Goal: Transaction & Acquisition: Book appointment/travel/reservation

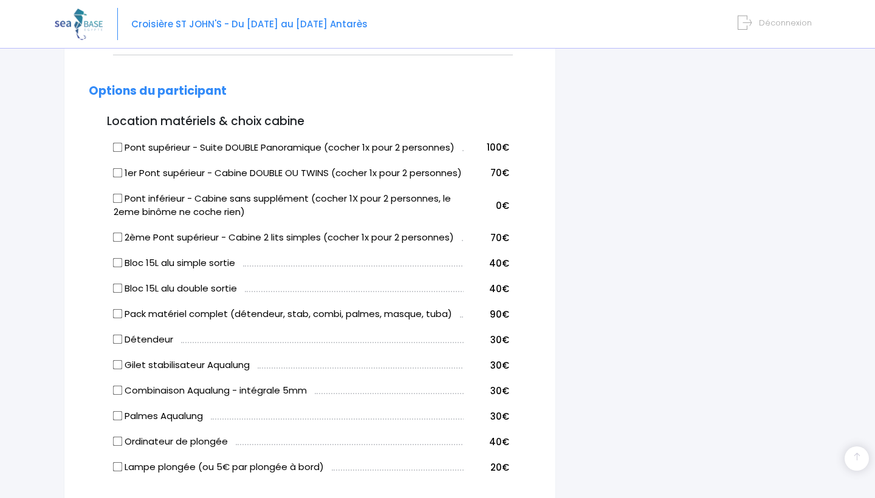
scroll to position [566, 0]
click at [117, 202] on input "Pont inférieur - Cabine sans supplément (cocher 1X pour 2 personnes, le 2eme bi…" at bounding box center [118, 198] width 10 height 10
checkbox input "true"
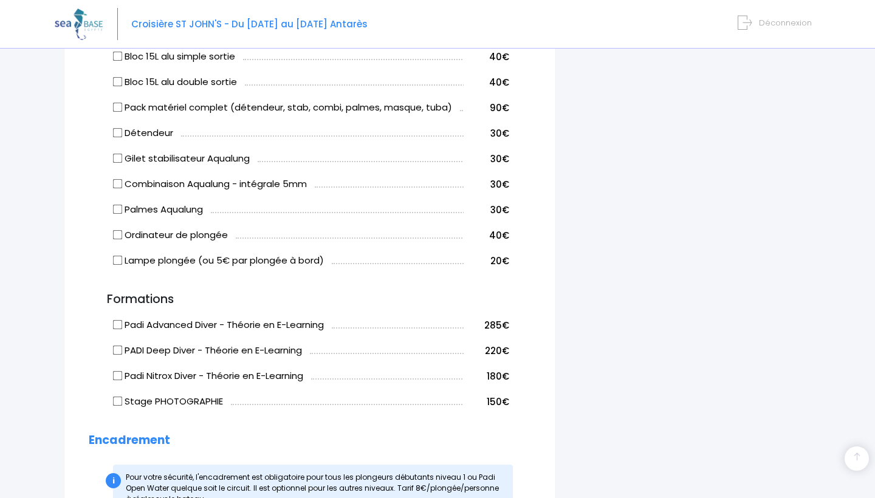
scroll to position [773, 0]
click at [122, 380] on input "Padi Nitrox Diver - Théorie en E-Learning" at bounding box center [118, 376] width 10 height 10
checkbox input "true"
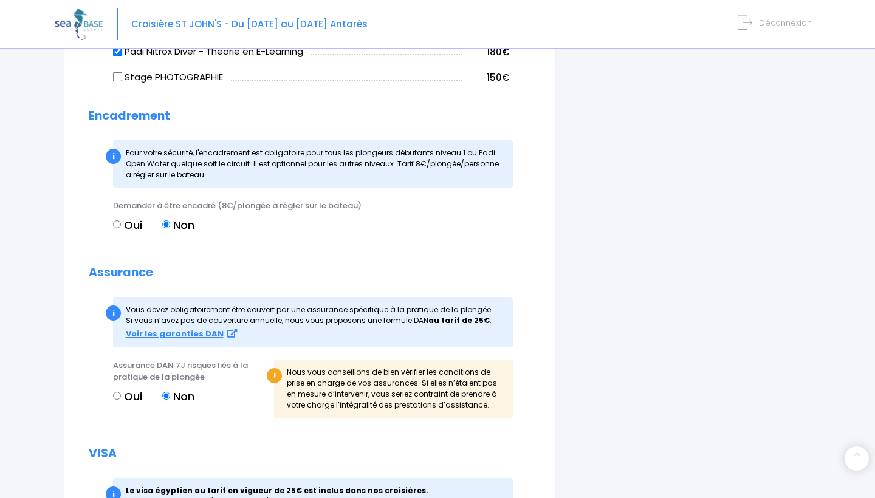
scroll to position [1093, 0]
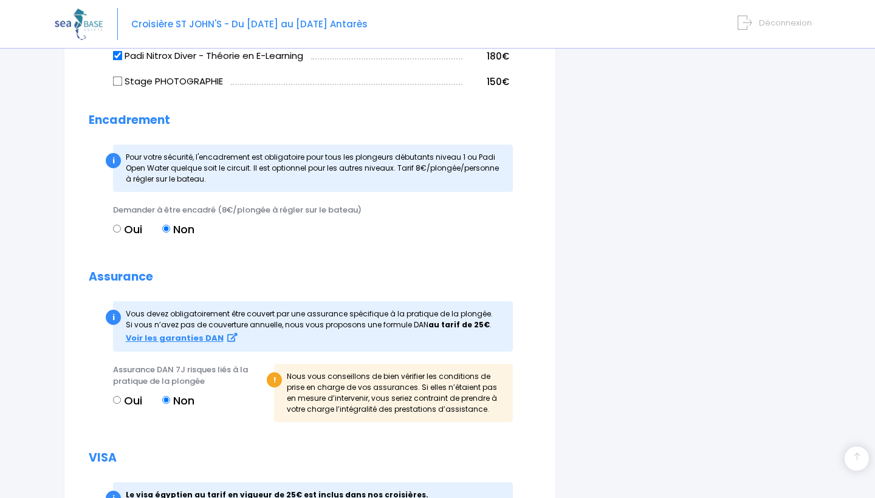
click at [120, 236] on label "Oui" at bounding box center [127, 229] width 29 height 16
click at [120, 233] on input "Oui" at bounding box center [117, 229] width 8 height 8
radio input "true"
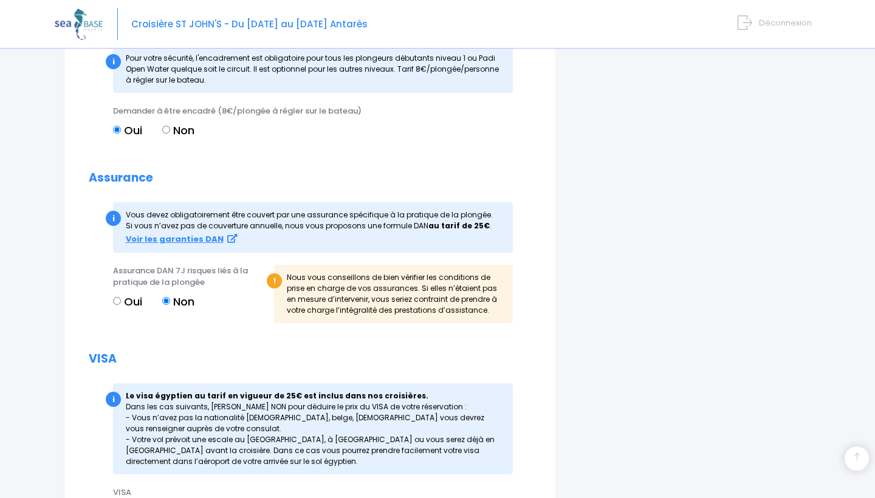
scroll to position [1193, 0]
click at [119, 305] on input "Oui" at bounding box center [117, 301] width 8 height 8
radio input "true"
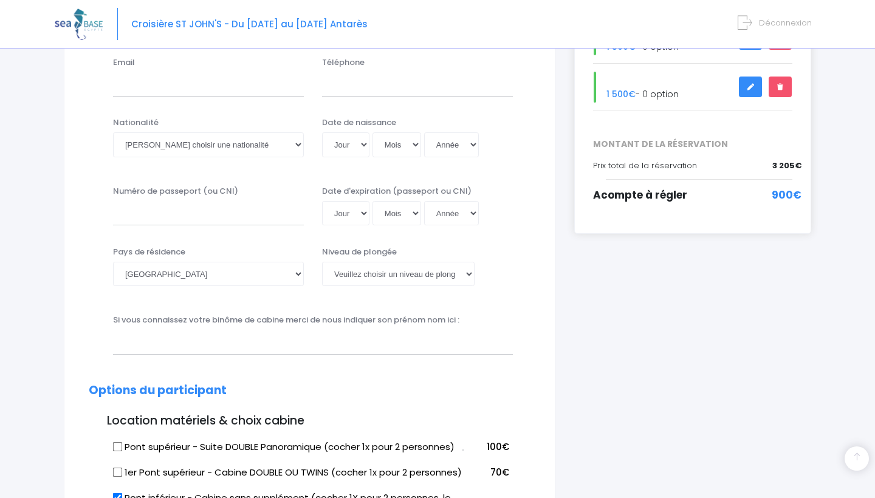
scroll to position [255, 0]
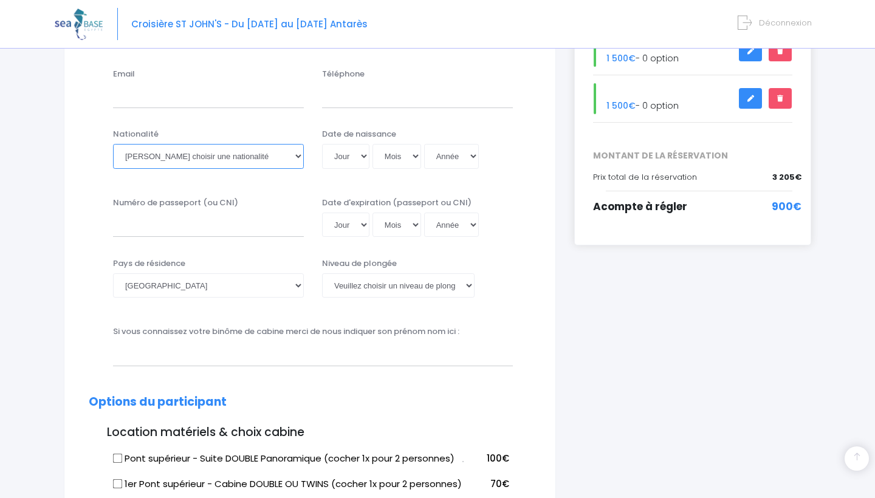
select select "Allemande"
type input "marine.bouchet2018@gmail.com"
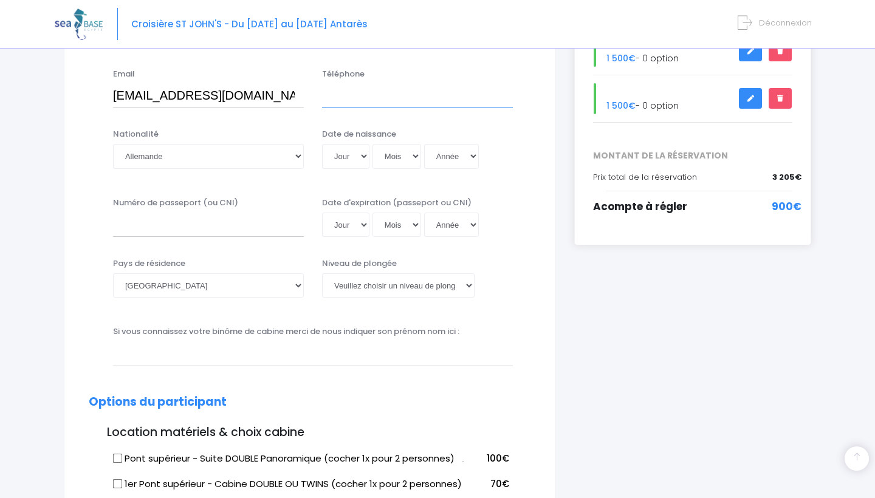
click at [498, 99] on input "Téléphone" at bounding box center [417, 96] width 191 height 24
click at [379, 91] on input "Téléphone" at bounding box center [417, 96] width 191 height 24
type input "*"
type input "+49 15129448313"
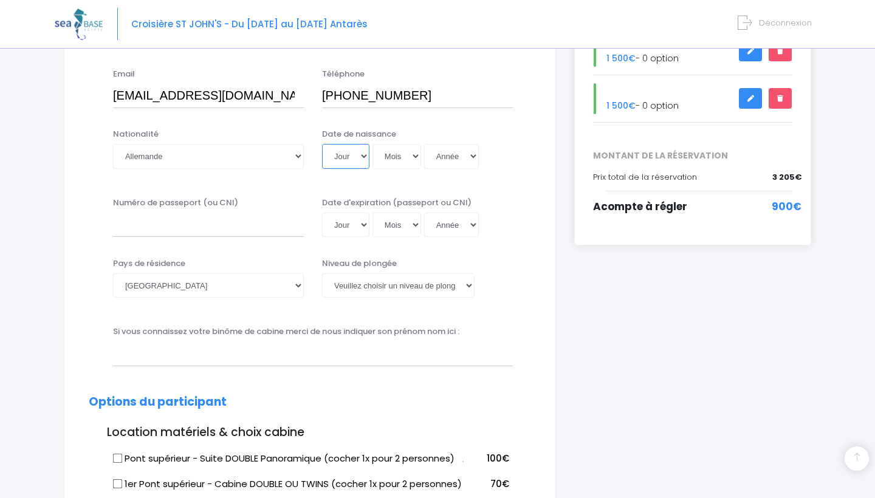
select select "13"
select select "11"
select select "2005"
type input "2005-11-13"
select select "[GEOGRAPHIC_DATA]"
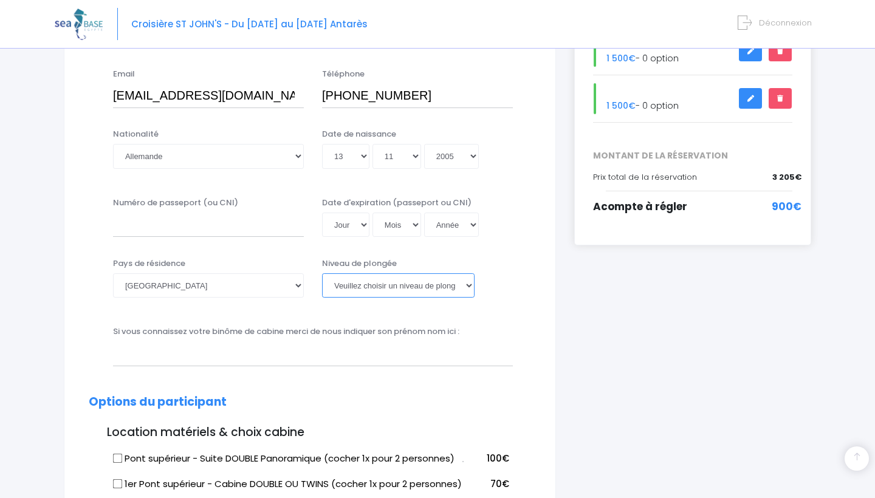
select select "N1"
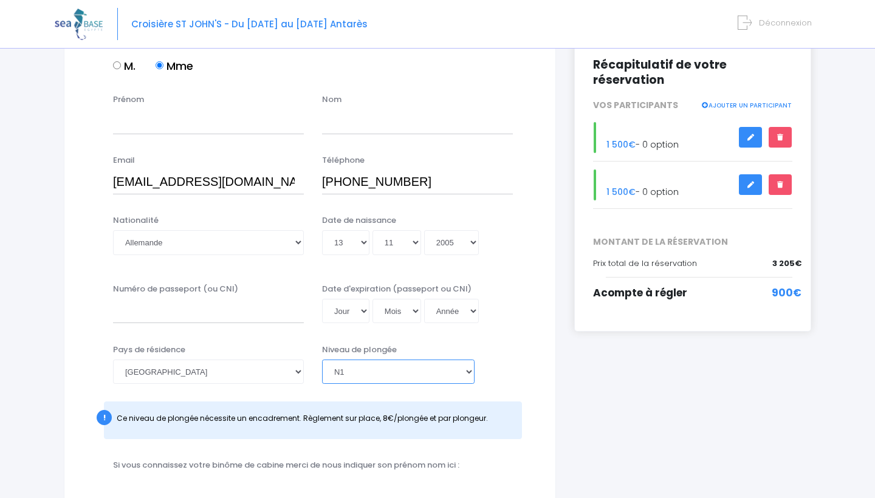
scroll to position [168, 0]
click at [524, 127] on link at bounding box center [780, 137] width 23 height 21
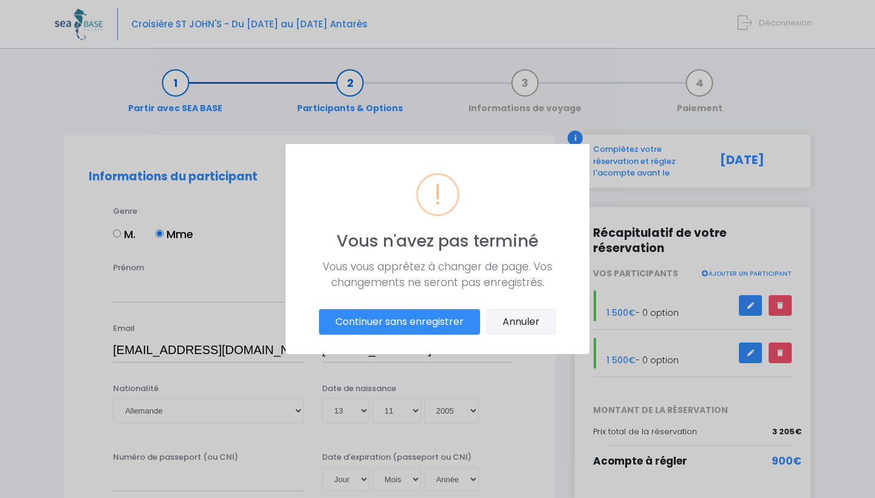
click at [505, 325] on button "Annuler" at bounding box center [521, 322] width 70 height 26
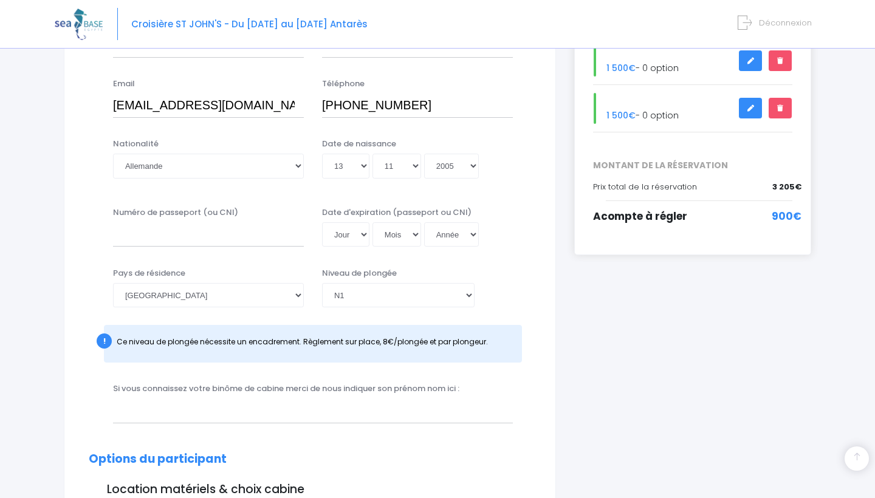
scroll to position [280, 0]
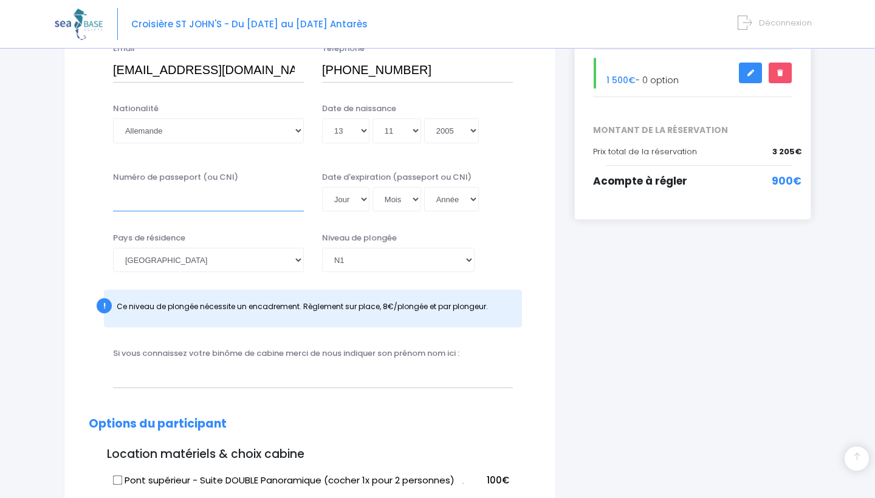
click at [182, 195] on input "Numéro de passeport (ou CNI)" at bounding box center [208, 199] width 191 height 24
type input "L5K5CGZZW"
select select "14"
select select "10"
select select "2027"
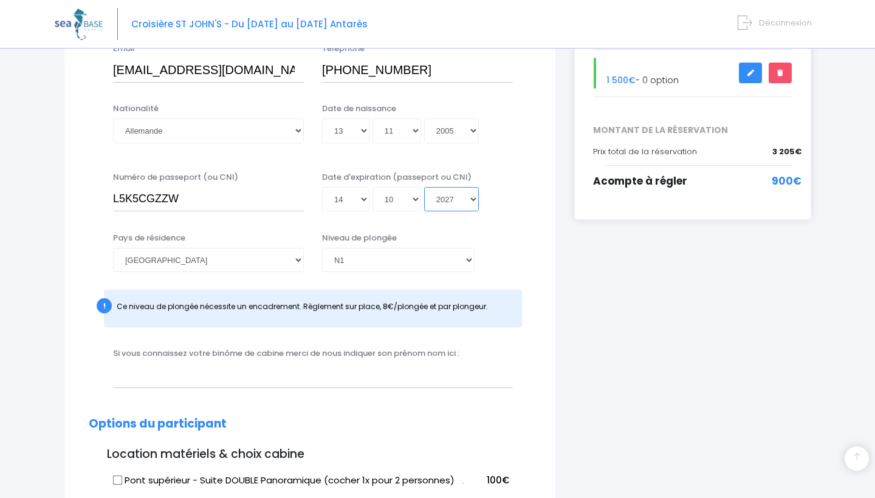
type input "2027-10-14"
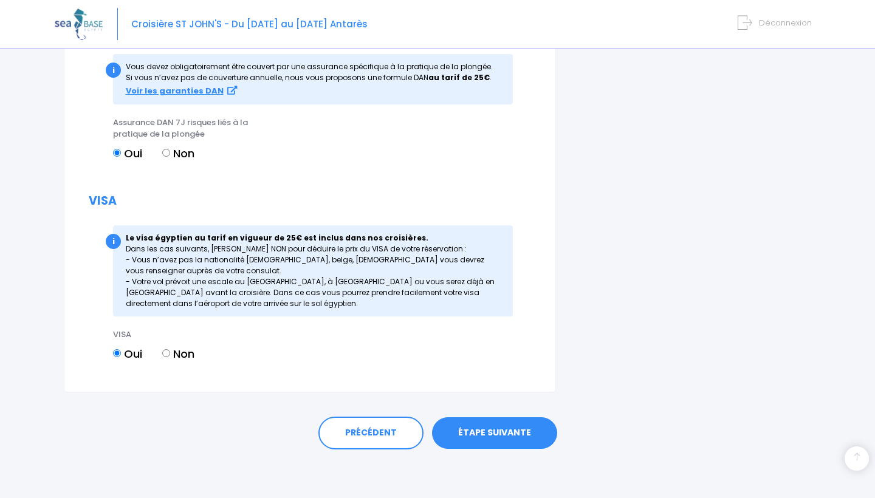
click at [487, 431] on link "ÉTAPE SUIVANTE" at bounding box center [494, 434] width 125 height 32
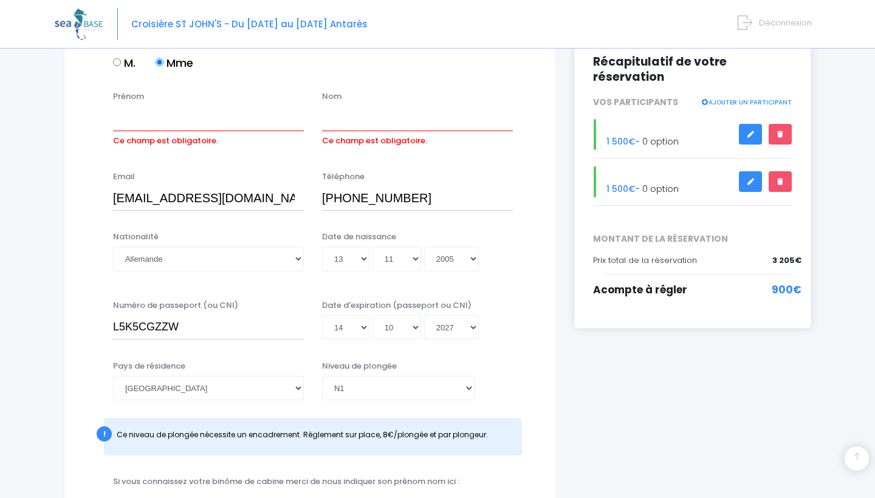
scroll to position [156, 0]
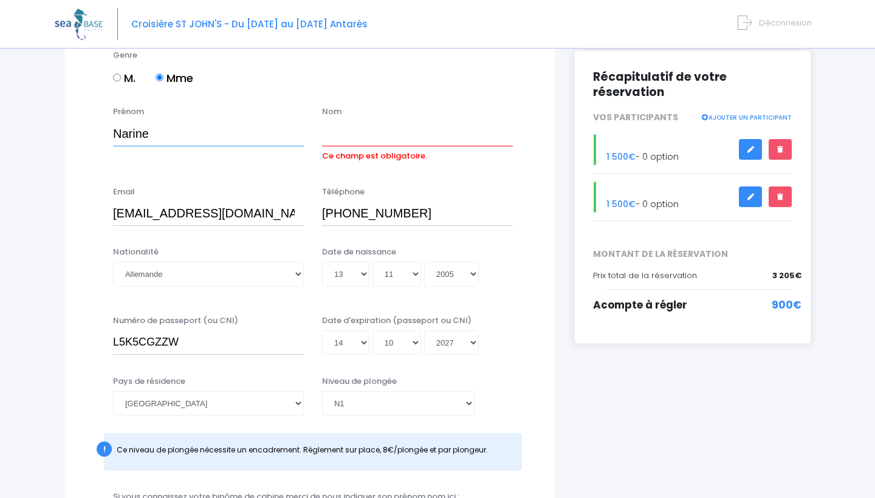
click at [124, 132] on input "Narine" at bounding box center [208, 134] width 191 height 24
type input "Marine"
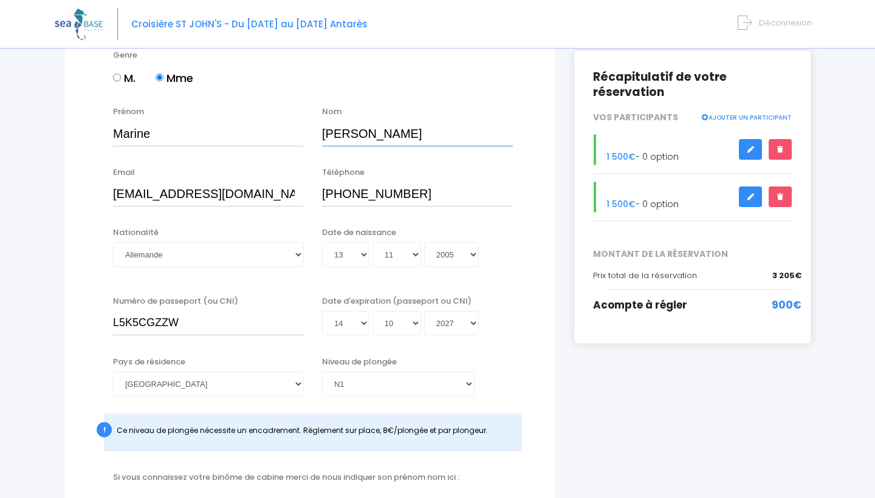
type input "Bouchet"
click at [524, 241] on div "Nationalité Veuillez choisir une nationalité Afghane Albanaise Algerienne Allem…" at bounding box center [310, 255] width 461 height 56
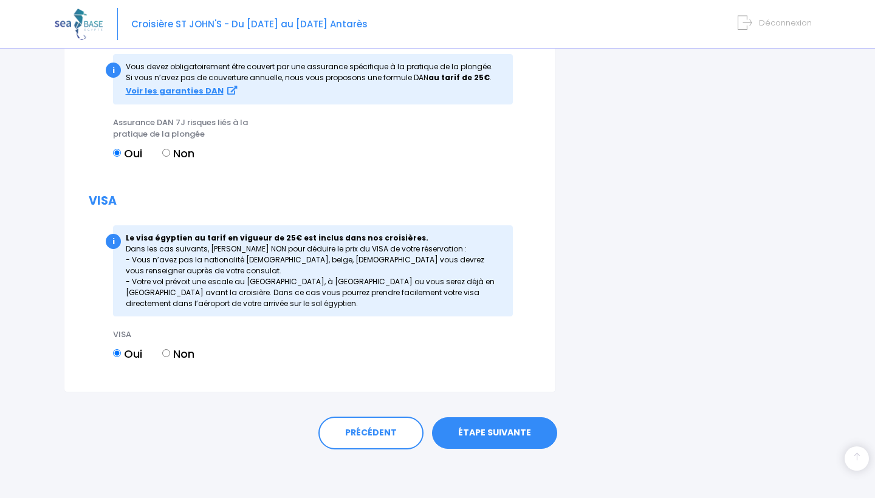
scroll to position [1396, 0]
click at [515, 430] on link "ÉTAPE SUIVANTE" at bounding box center [494, 434] width 125 height 32
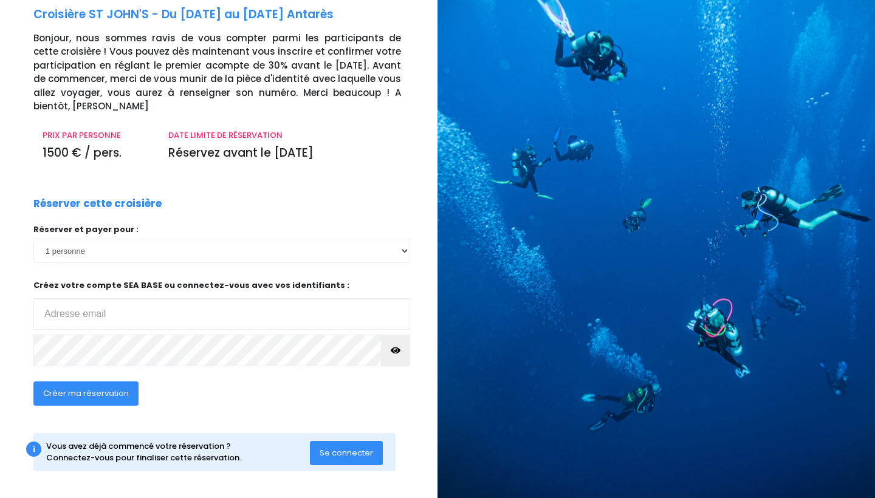
scroll to position [61, 0]
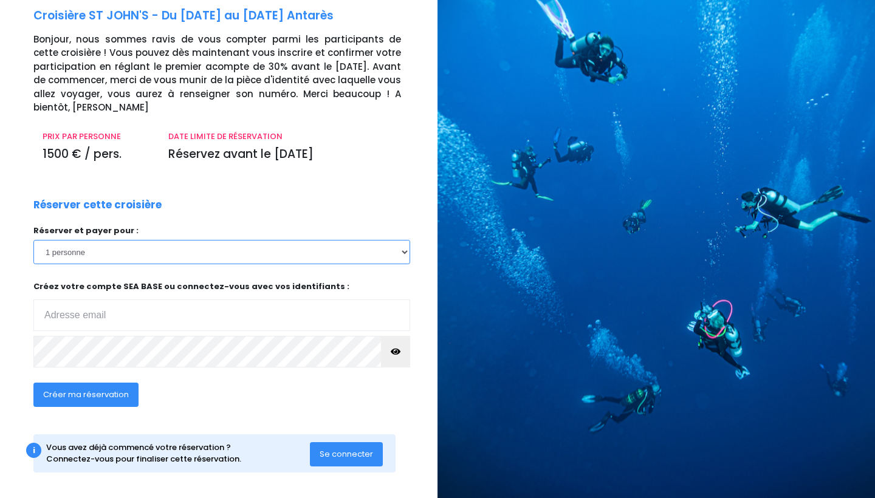
select select "2"
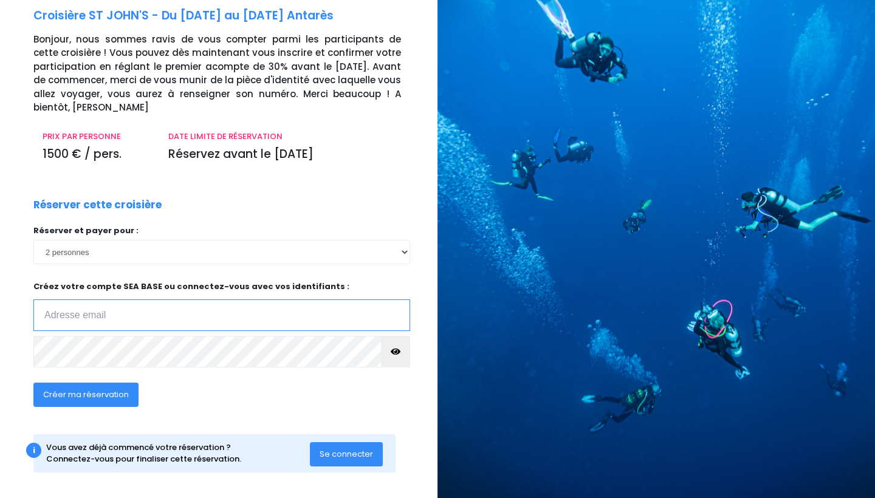
click at [206, 307] on input "email" at bounding box center [221, 316] width 377 height 32
type input "marine.bouchet2018@gmail.com"
click at [122, 395] on span "Créer ma réservation" at bounding box center [86, 395] width 86 height 12
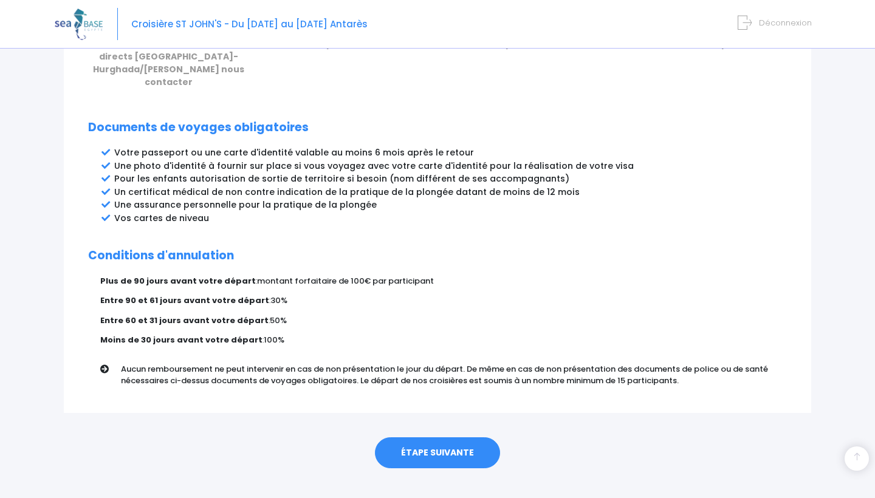
scroll to position [607, 0]
click at [418, 440] on link "ÉTAPE SUIVANTE" at bounding box center [437, 454] width 125 height 32
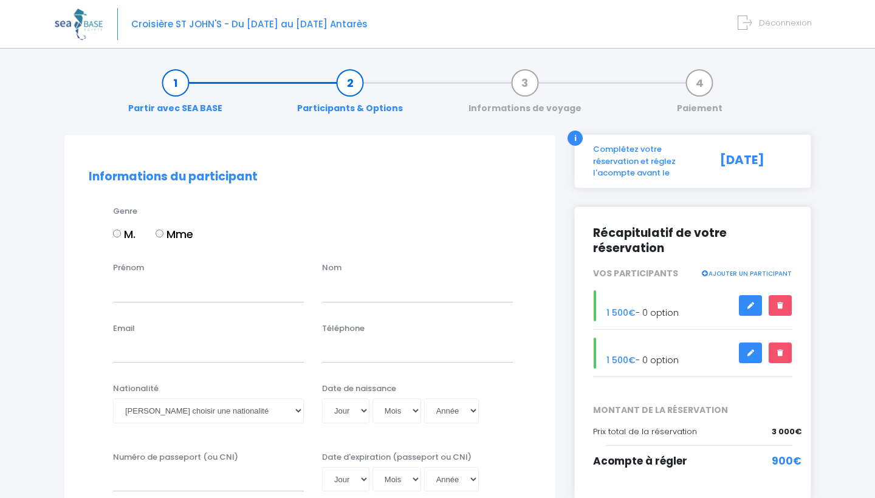
click at [163, 228] on label "Mme" at bounding box center [175, 234] width 38 height 16
click at [163, 230] on input "Mme" at bounding box center [160, 234] width 8 height 8
radio input "true"
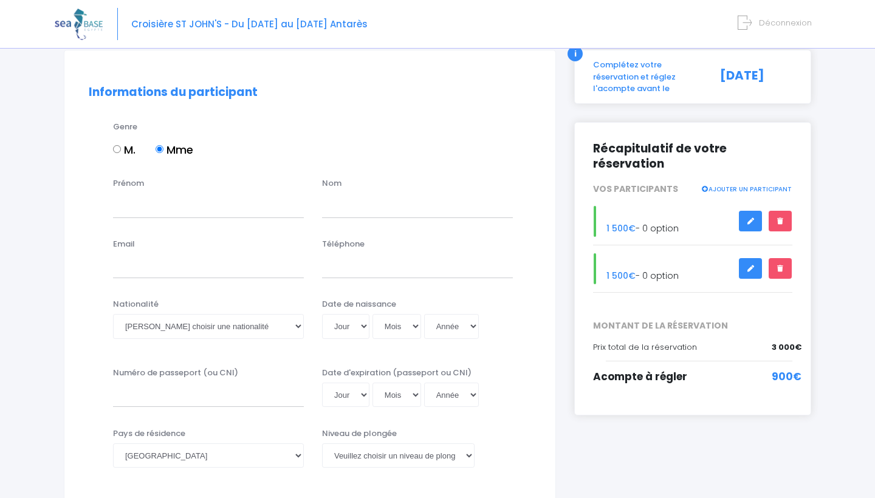
scroll to position [86, 0]
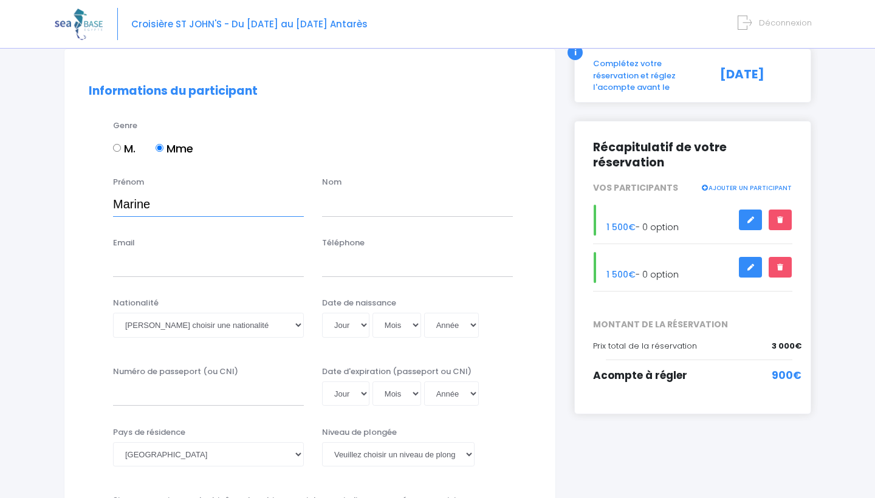
type input "Marine"
click at [374, 205] on input "text" at bounding box center [417, 204] width 191 height 24
type input "Bouchet"
type input "[EMAIL_ADDRESS][DOMAIN_NAME]"
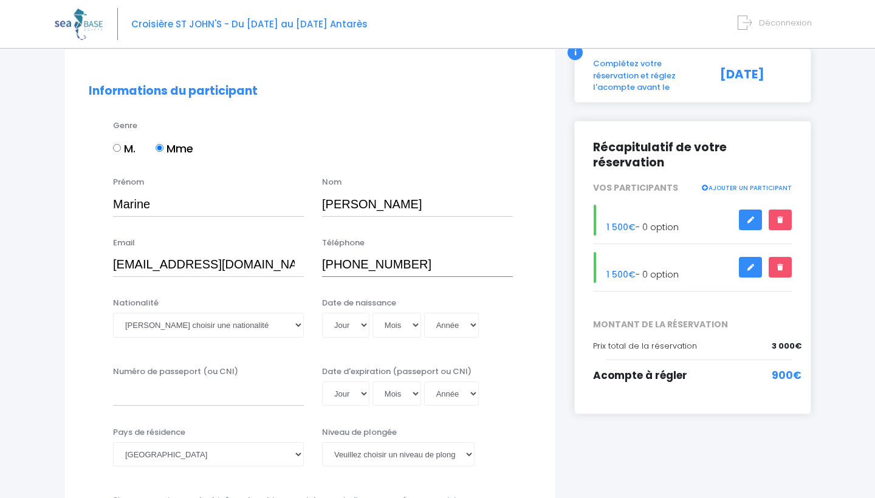
type input "+4915129448313"
select select "13"
select select "11"
select select "2005"
type input "2005-11-13"
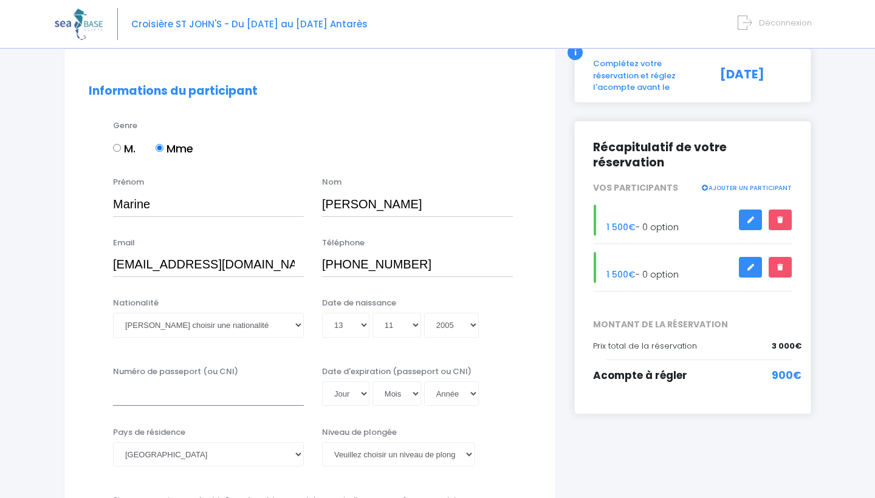
click at [141, 400] on input "Numéro de passeport (ou CNI)" at bounding box center [208, 394] width 191 height 24
type input "l"
click at [141, 400] on input "L" at bounding box center [208, 394] width 191 height 24
click at [141, 399] on input "L" at bounding box center [208, 394] width 191 height 24
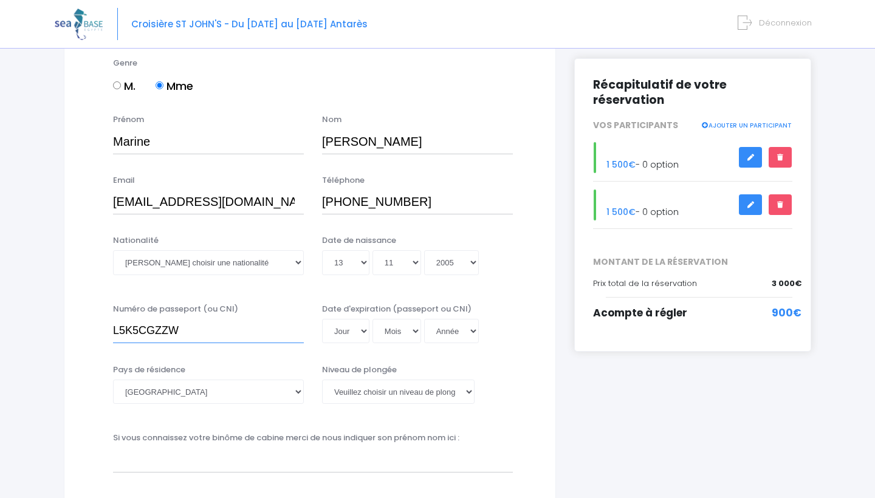
scroll to position [148, 0]
type input "L5K5CGZZW"
select select "[GEOGRAPHIC_DATA]"
select select "N1"
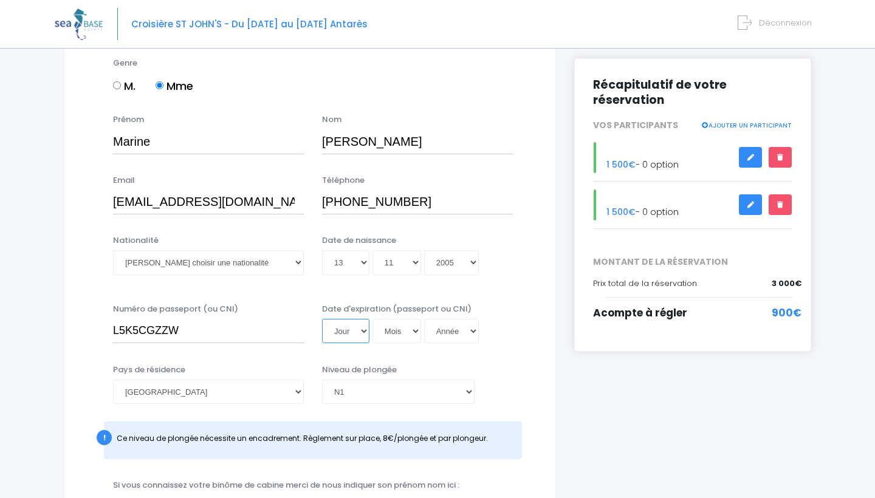
select select "14"
select select "10"
select select "2027"
type input "2027-10-14"
select select "Allemande"
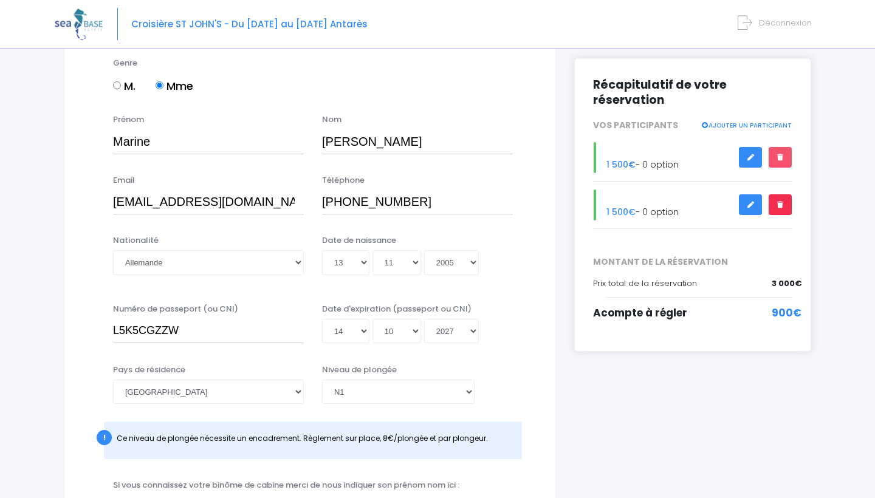
click at [781, 205] on icon at bounding box center [780, 205] width 9 height 0
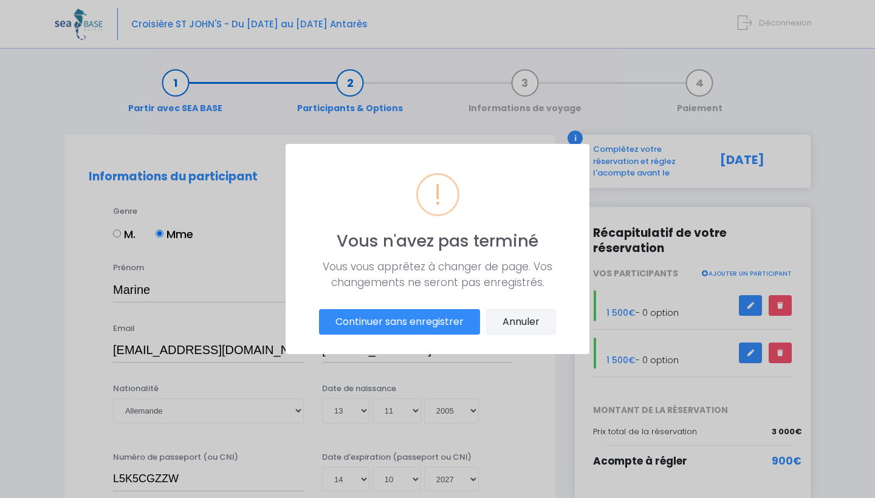
click at [503, 325] on button "Annuler" at bounding box center [521, 322] width 70 height 26
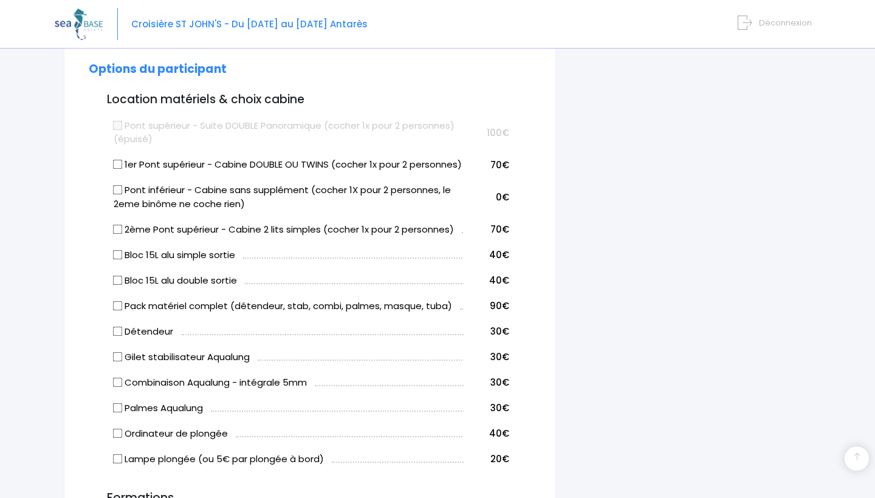
scroll to position [638, 0]
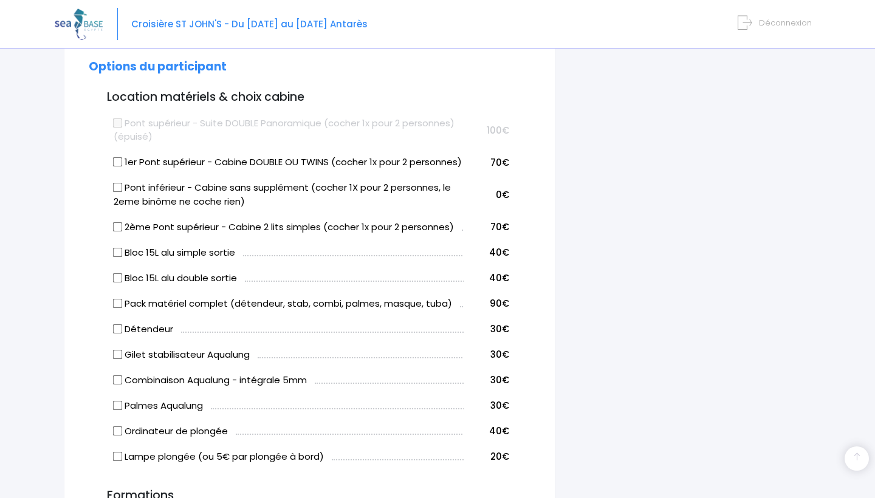
click at [126, 204] on label "Pont inférieur - Cabine sans supplément (cocher 1X pour 2 personnes, le 2eme bi…" at bounding box center [288, 194] width 349 height 27
click at [123, 193] on input "Pont inférieur - Cabine sans supplément (cocher 1X pour 2 personnes, le 2eme bi…" at bounding box center [118, 188] width 10 height 10
checkbox input "true"
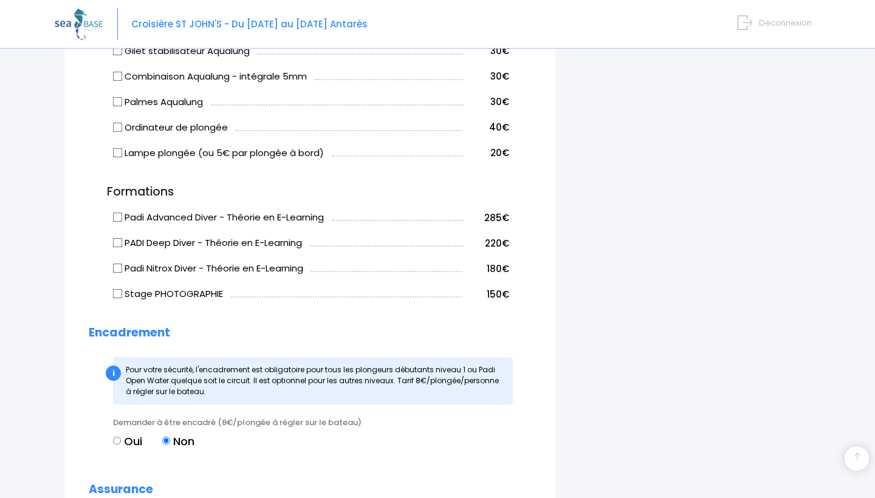
scroll to position [943, 0]
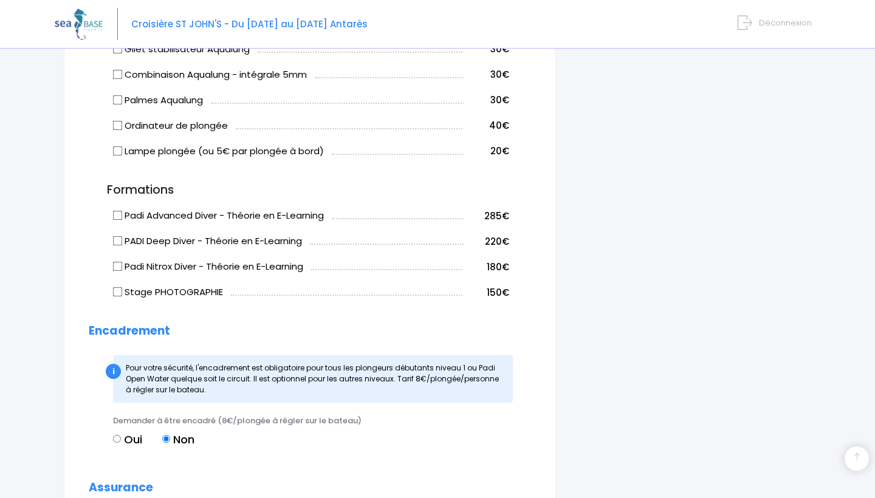
click at [119, 272] on input "Padi Nitrox Diver - Théorie en E-Learning" at bounding box center [118, 267] width 10 height 10
checkbox input "true"
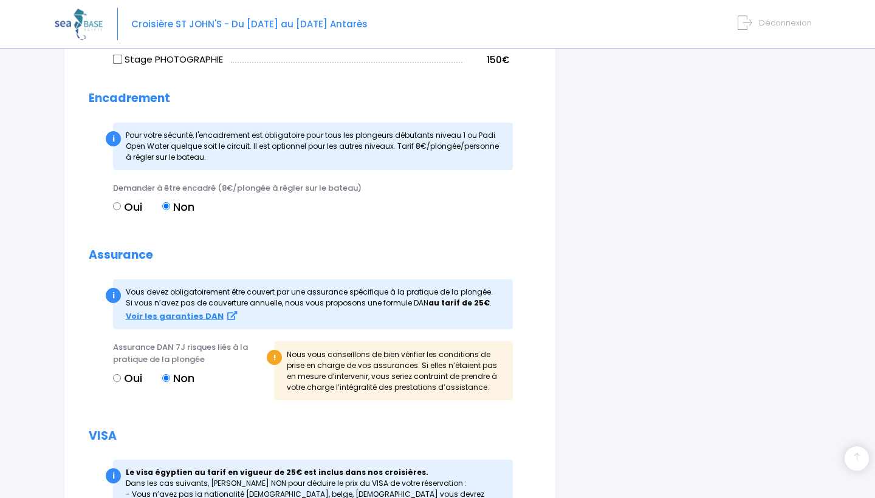
scroll to position [1180, 0]
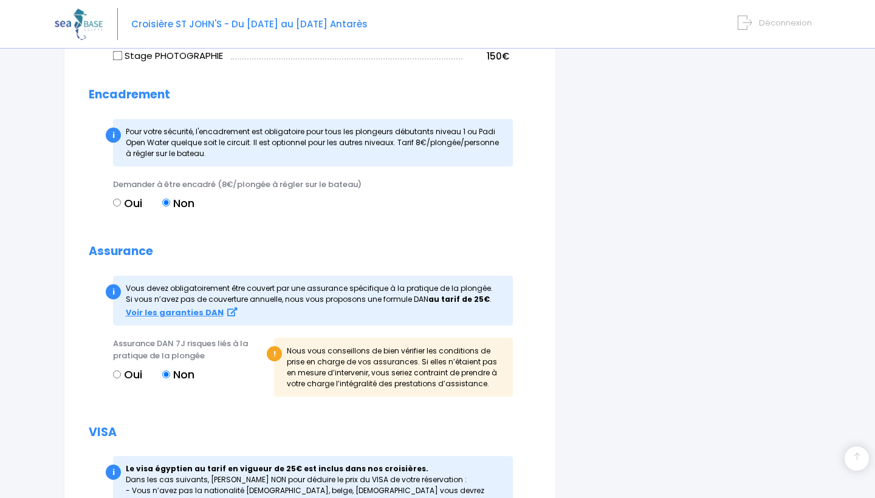
click at [120, 212] on label "Oui" at bounding box center [127, 203] width 29 height 16
click at [120, 207] on input "Oui" at bounding box center [117, 203] width 8 height 8
radio input "true"
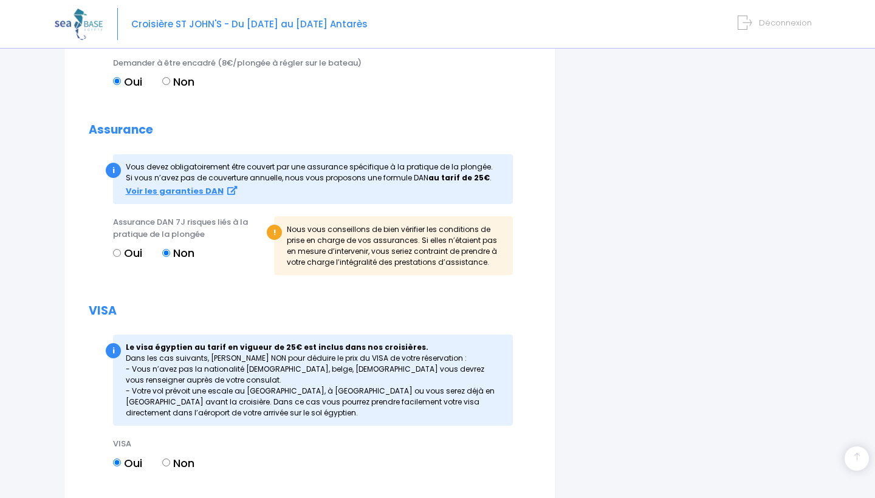
scroll to position [1298, 0]
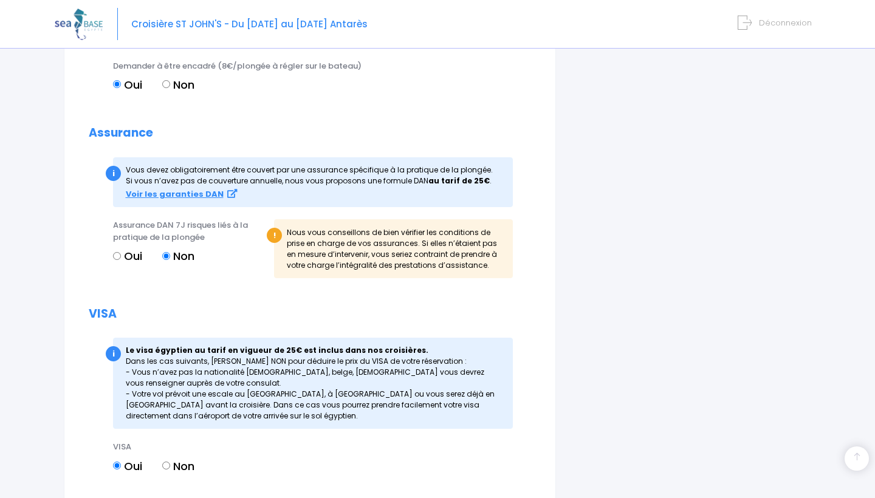
click at [113, 260] on input "Oui" at bounding box center [117, 256] width 8 height 8
radio input "true"
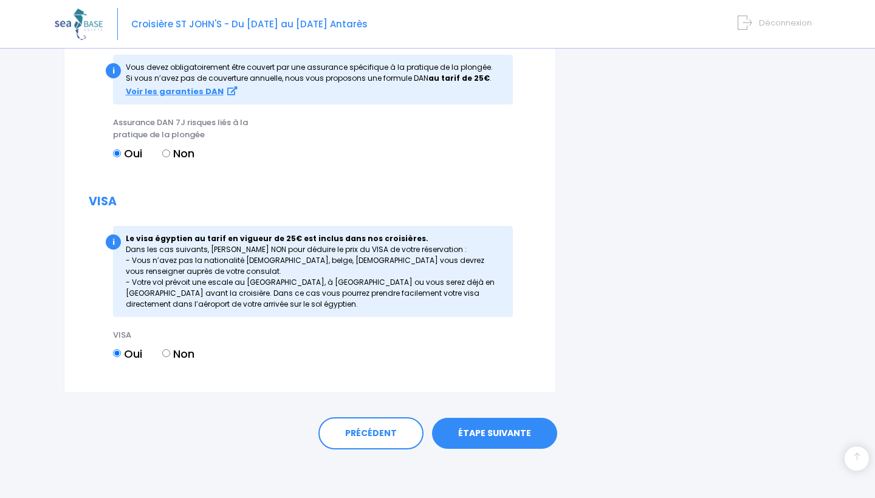
scroll to position [1410, 0]
click at [469, 434] on link "ÉTAPE SUIVANTE" at bounding box center [494, 434] width 125 height 32
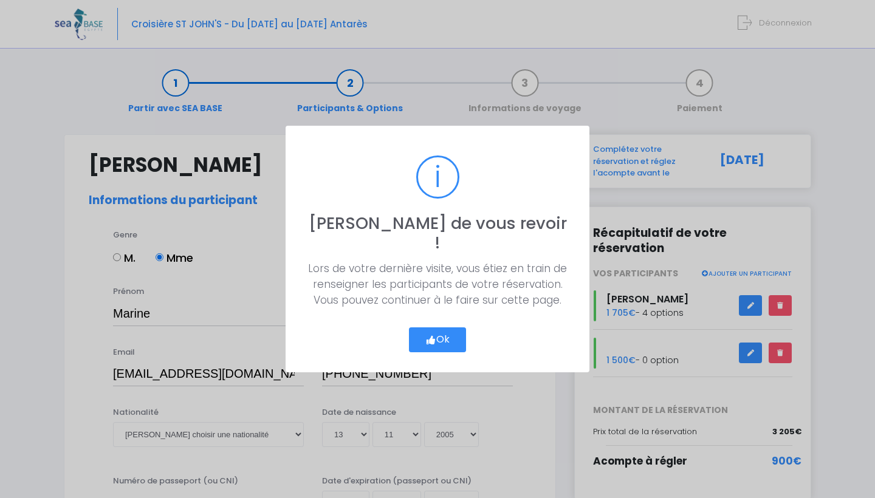
select select "[GEOGRAPHIC_DATA]"
select select "N1"
click at [435, 332] on button "Ok" at bounding box center [437, 341] width 57 height 26
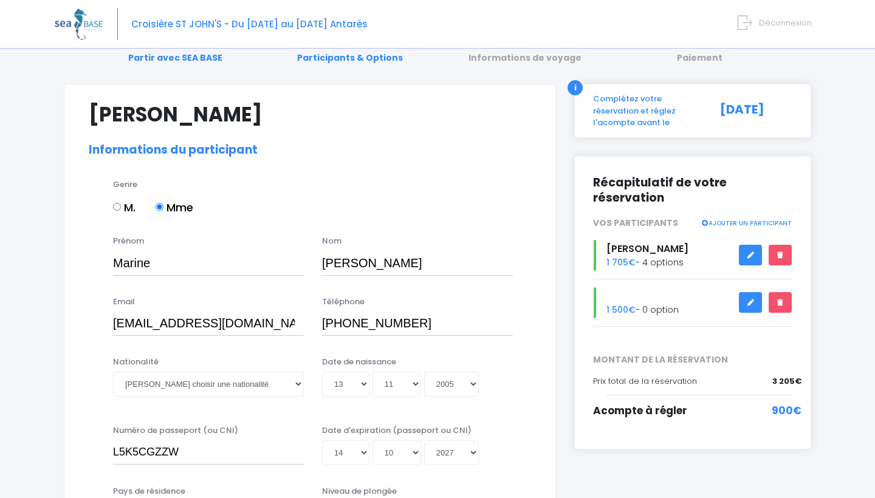
scroll to position [53, 0]
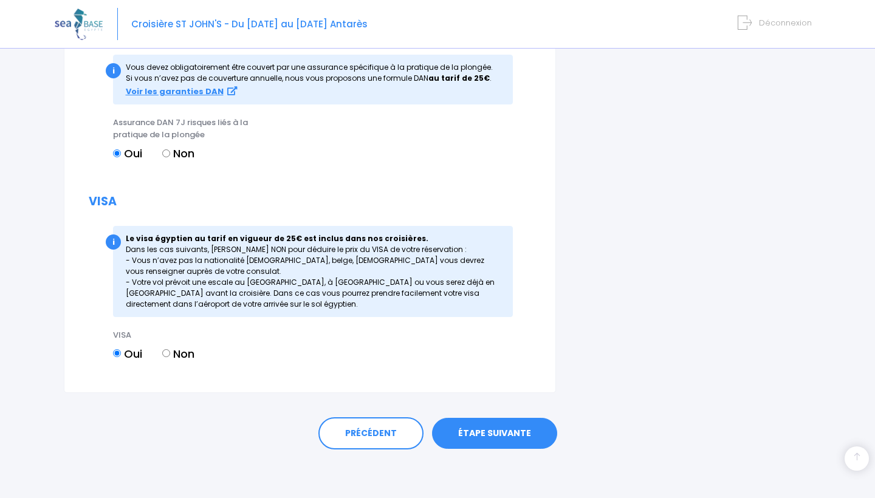
click at [474, 433] on link "ÉTAPE SUIVANTE" at bounding box center [494, 434] width 125 height 32
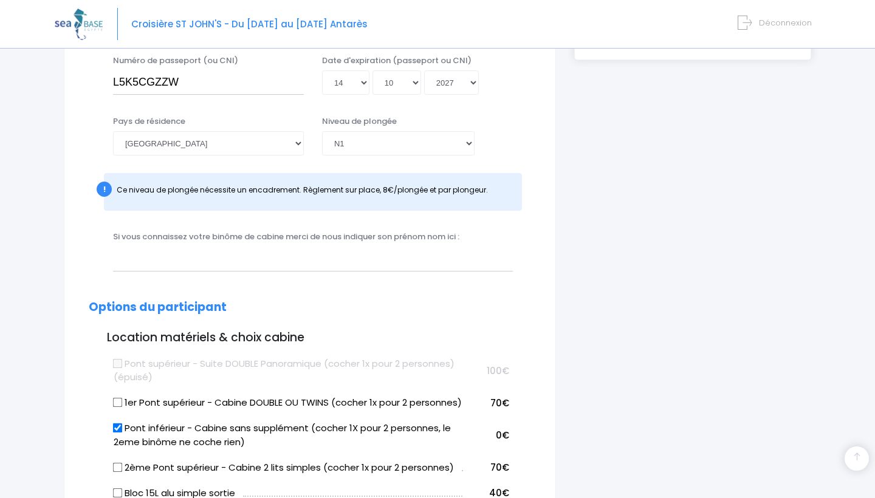
scroll to position [301, 0]
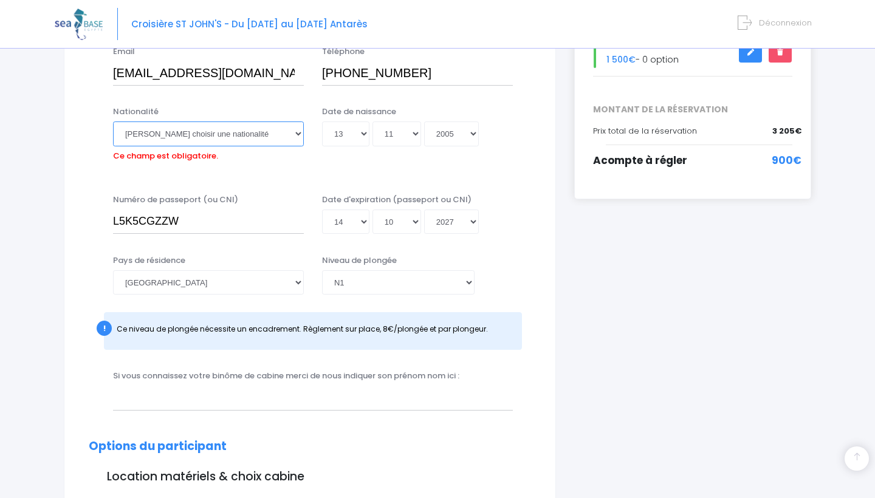
select select "Allemande"
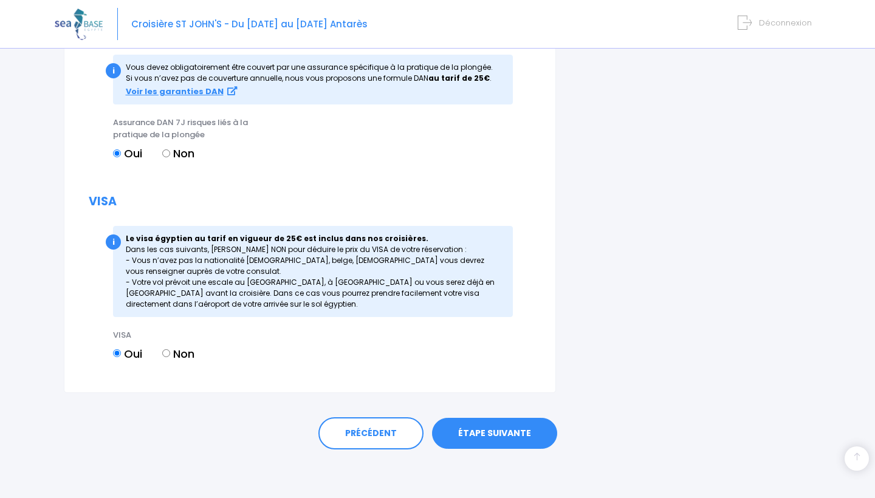
scroll to position [1433, 0]
click at [461, 446] on link "ÉTAPE SUIVANTE" at bounding box center [494, 434] width 125 height 32
click at [460, 427] on link "ÉTAPE SUIVANTE" at bounding box center [494, 434] width 125 height 32
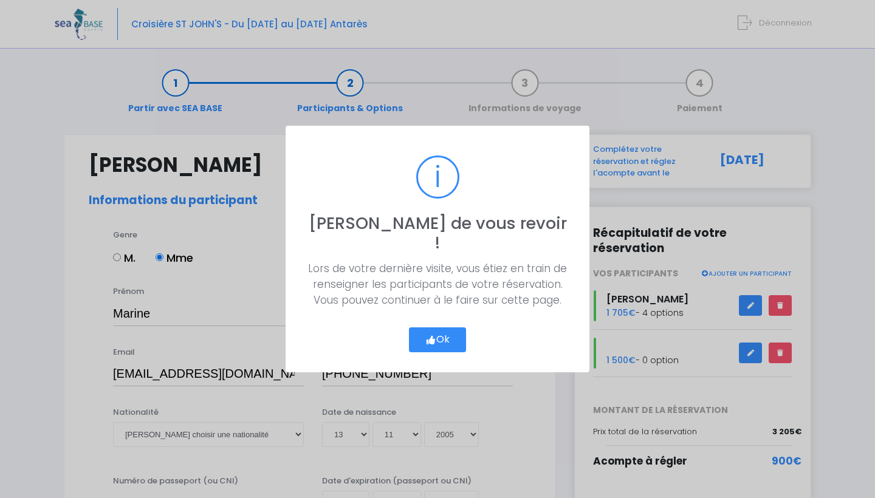
select select "N1"
click at [429, 340] on icon "button" at bounding box center [430, 340] width 11 height 0
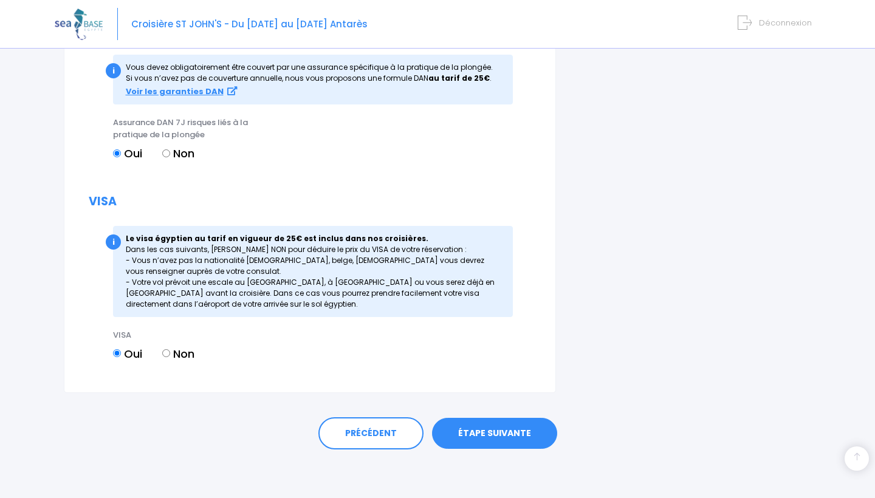
scroll to position [1434, -1]
click at [463, 421] on link "ÉTAPE SUIVANTE" at bounding box center [494, 434] width 125 height 32
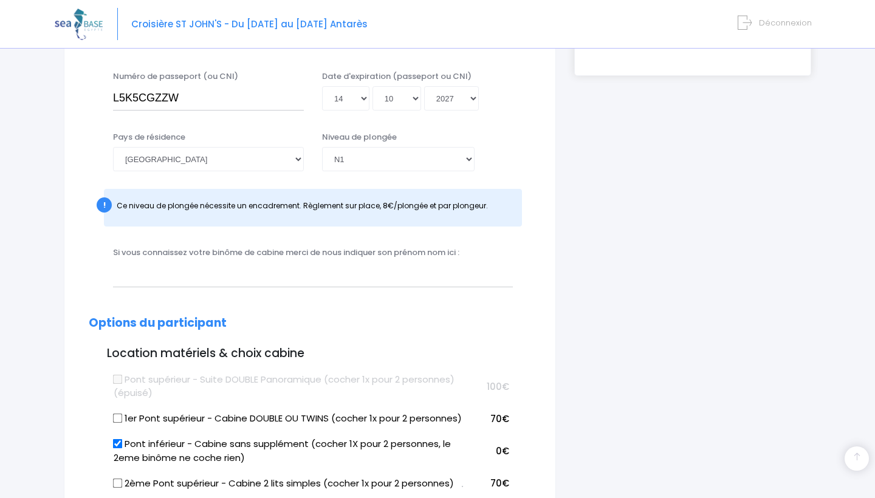
scroll to position [301, 0]
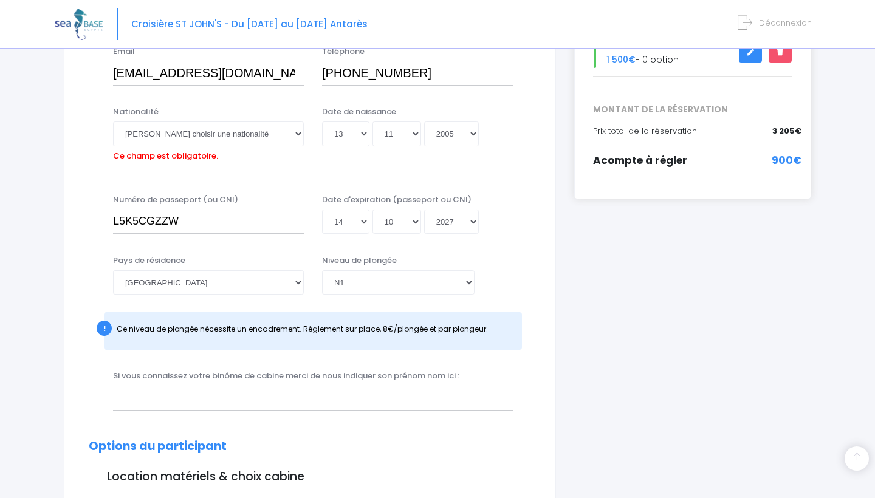
click at [272, 147] on div "Nationalité Veuillez choisir une nationalité Afghane Albanaise Algerienne Allem…" at bounding box center [208, 136] width 191 height 60
select select "Allemande"
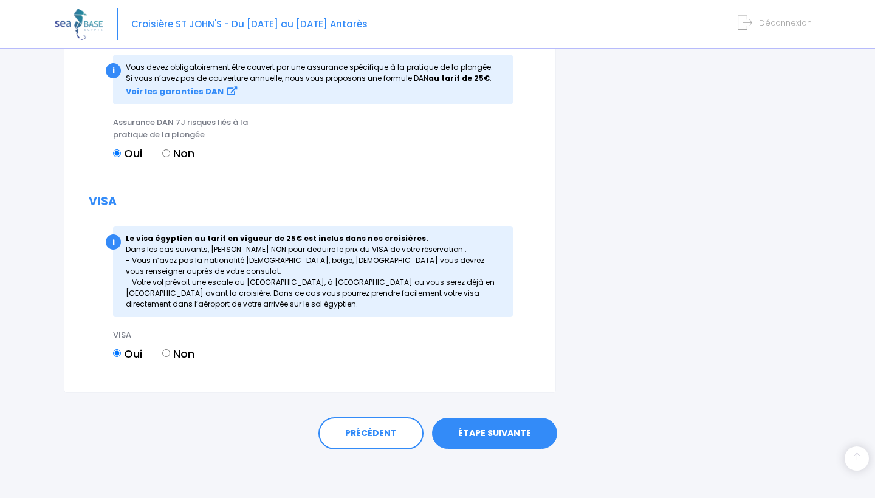
scroll to position [1433, 0]
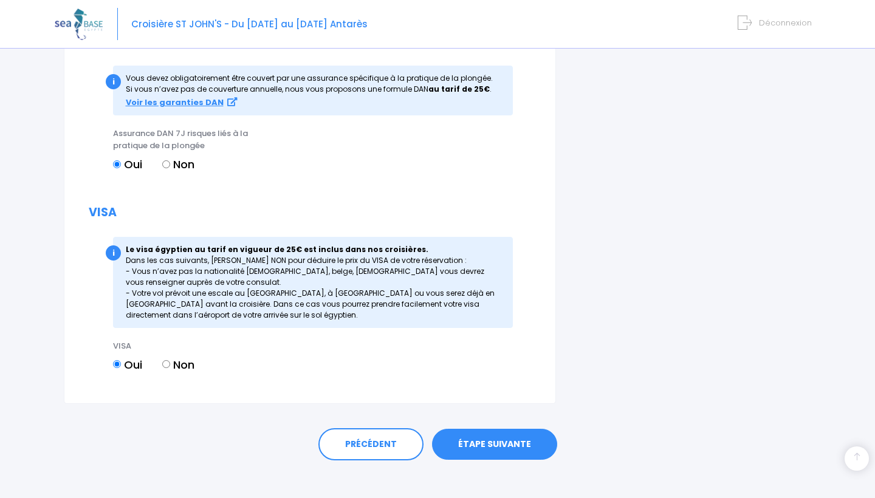
click at [467, 432] on link "ÉTAPE SUIVANTE" at bounding box center [494, 445] width 125 height 32
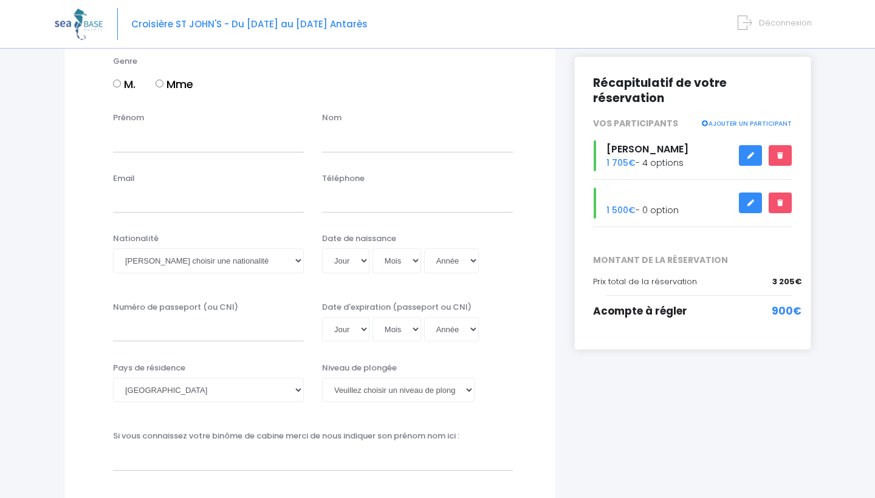
scroll to position [160, 0]
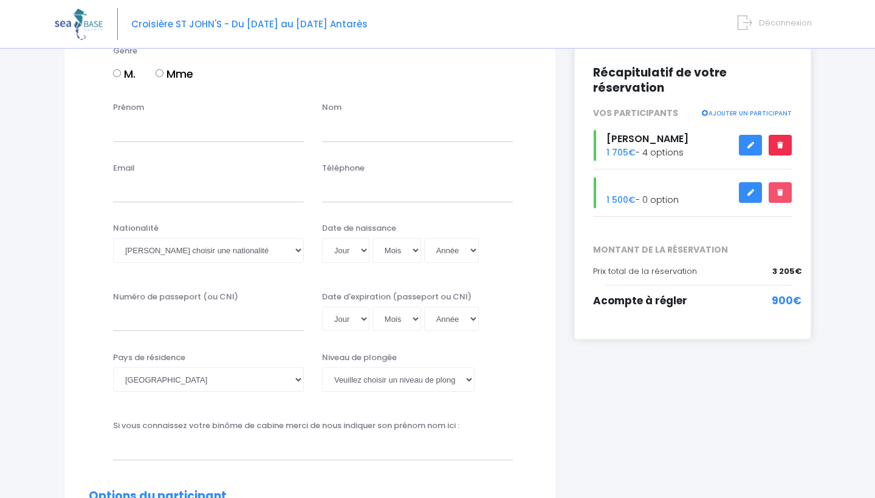
click at [777, 135] on link at bounding box center [780, 145] width 23 height 21
click at [787, 182] on link at bounding box center [780, 192] width 23 height 21
